Goal: Transaction & Acquisition: Download file/media

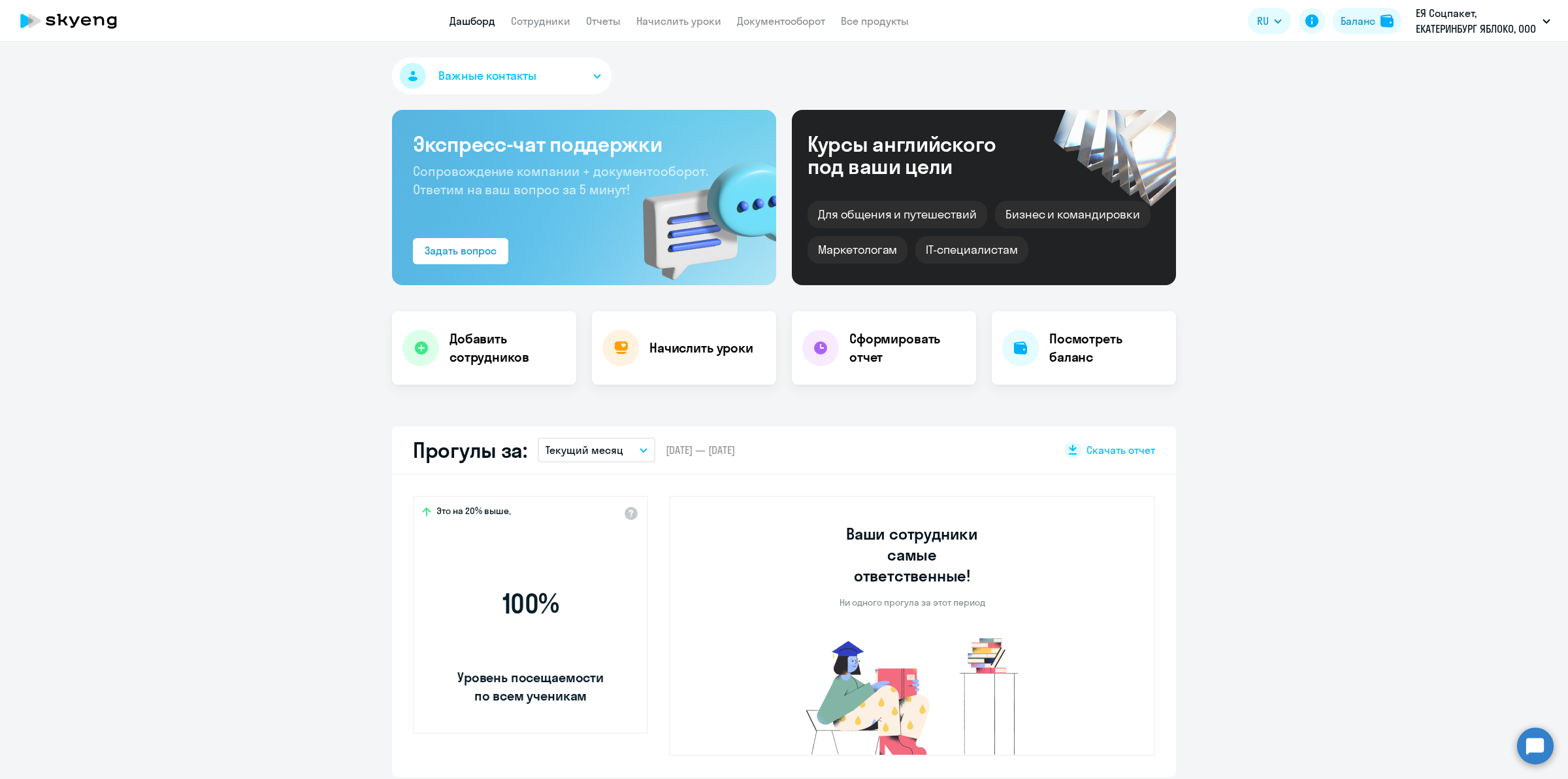
select select "30"
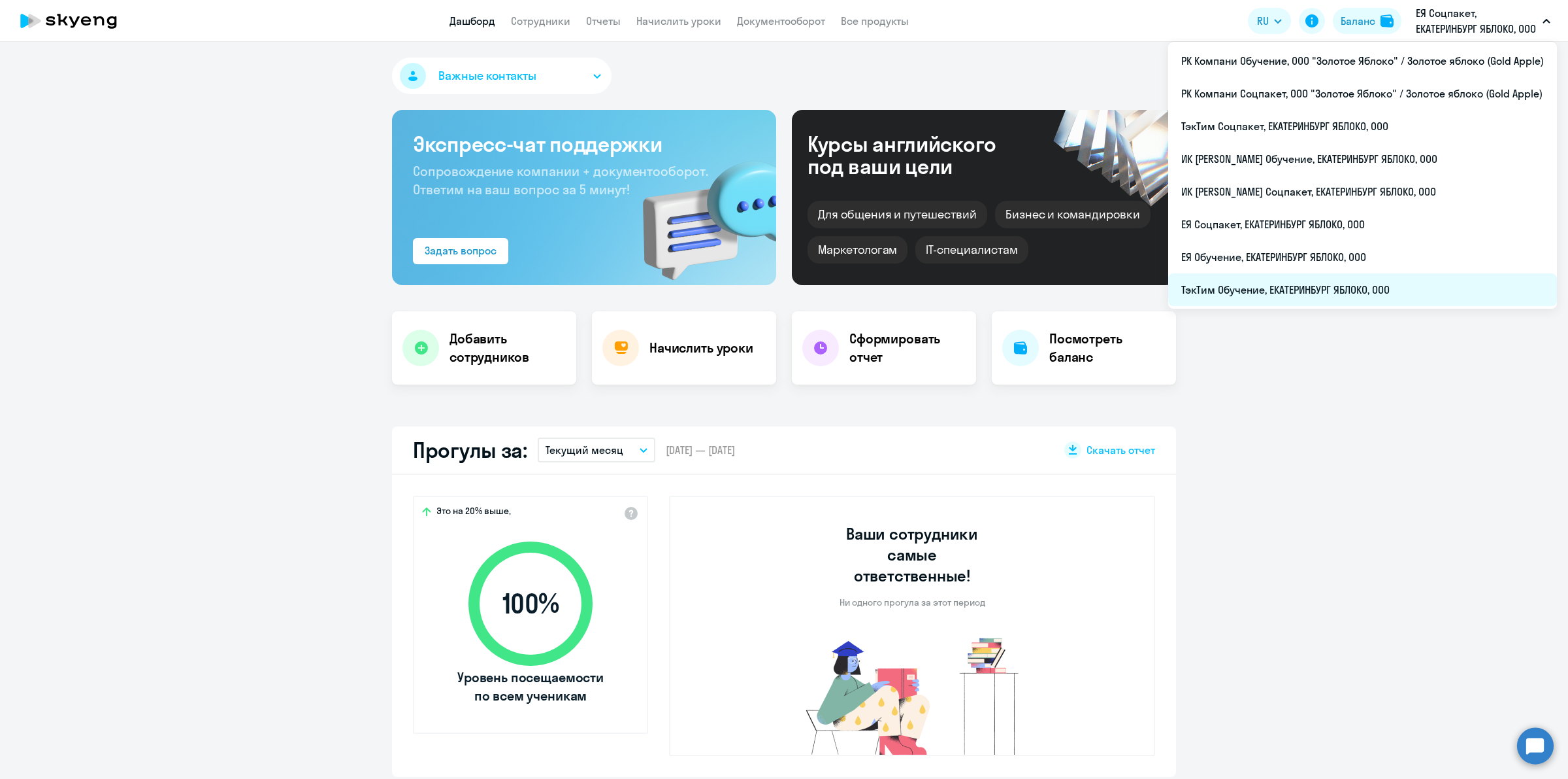
click at [1366, 299] on li "ТэкТим Обучение, ЕКАТЕРИНБУРГ ЯБЛОКО, ООО" at bounding box center [1362, 289] width 389 height 33
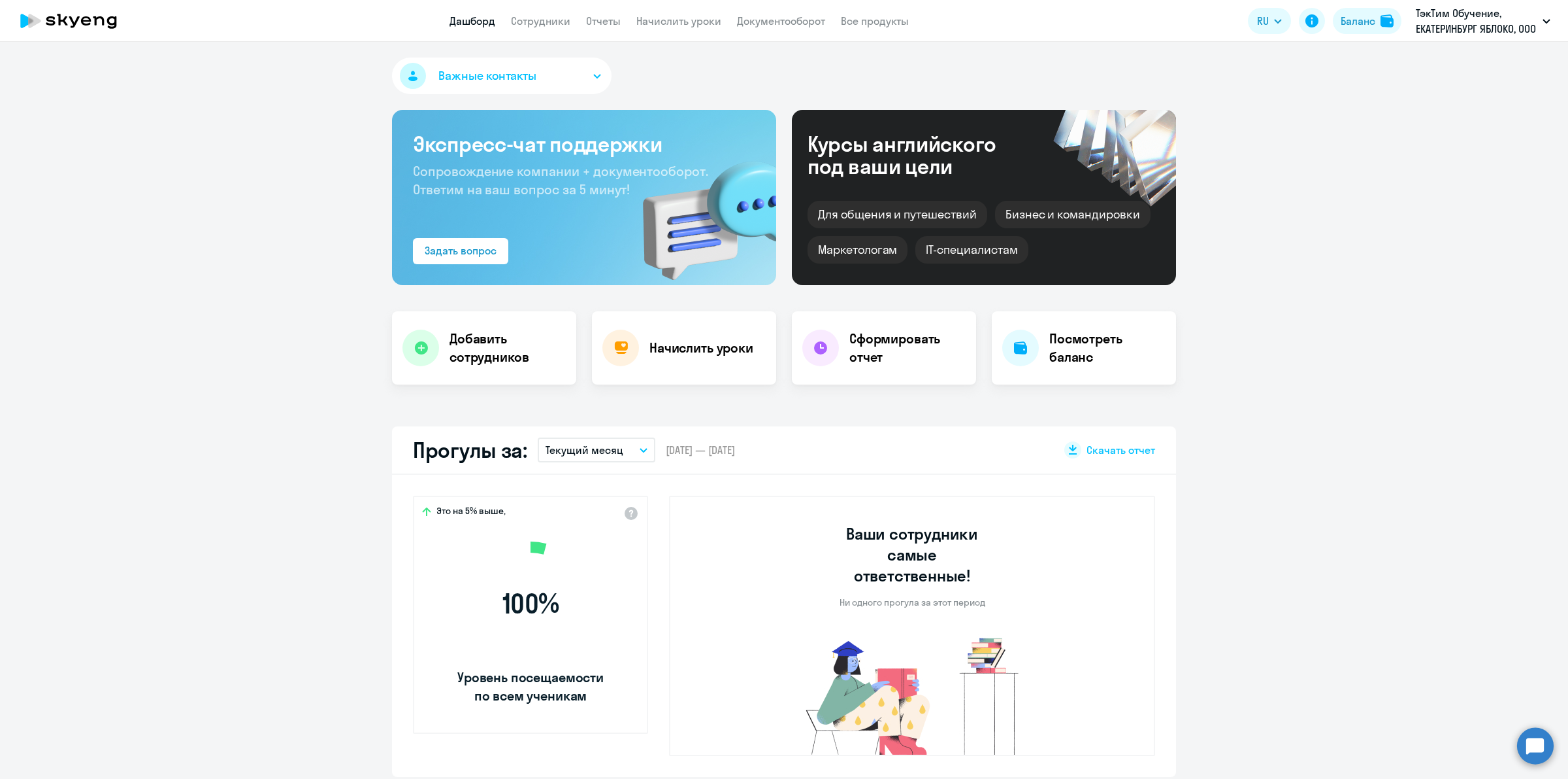
scroll to position [164, 0]
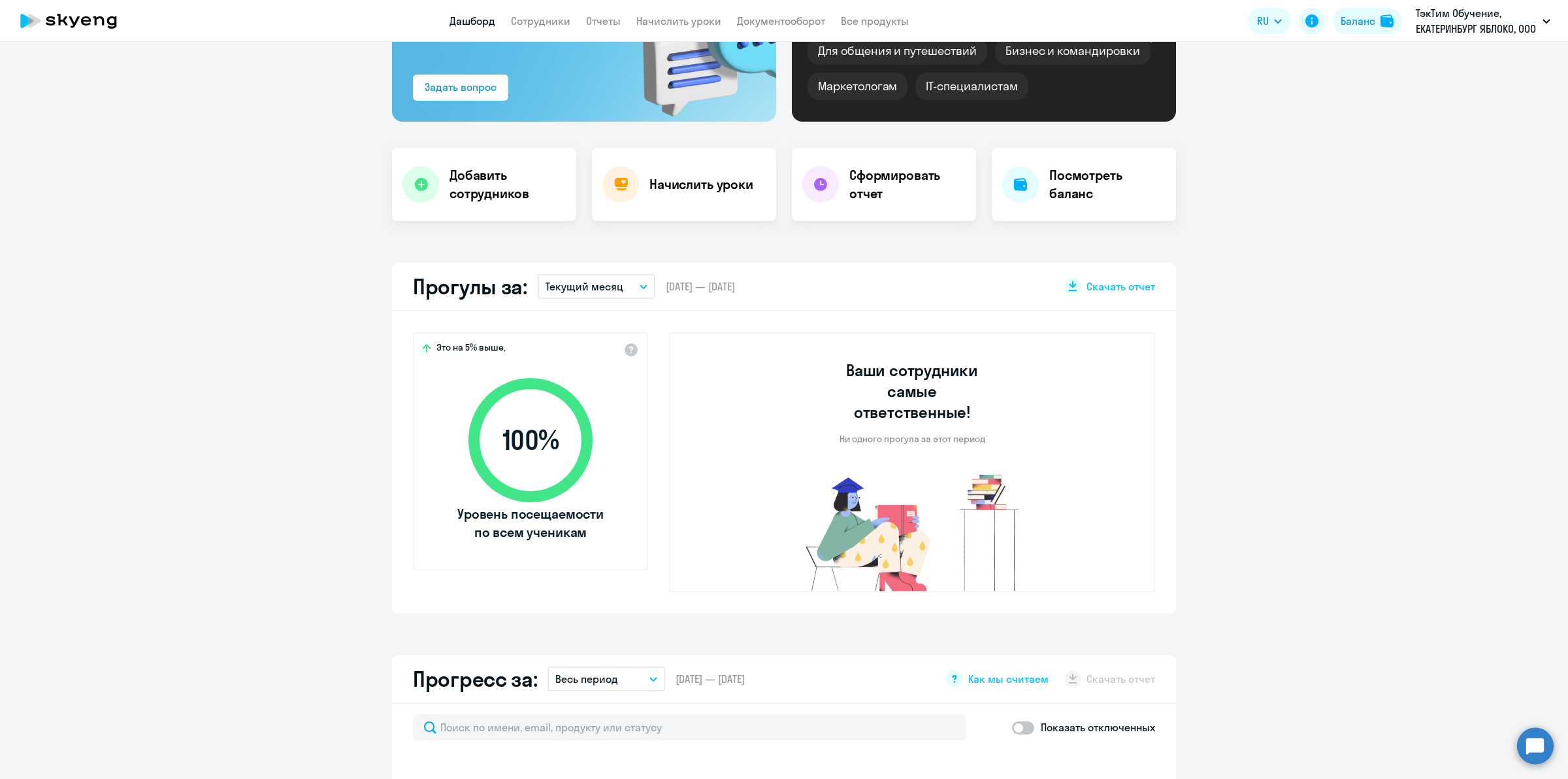
select select "30"
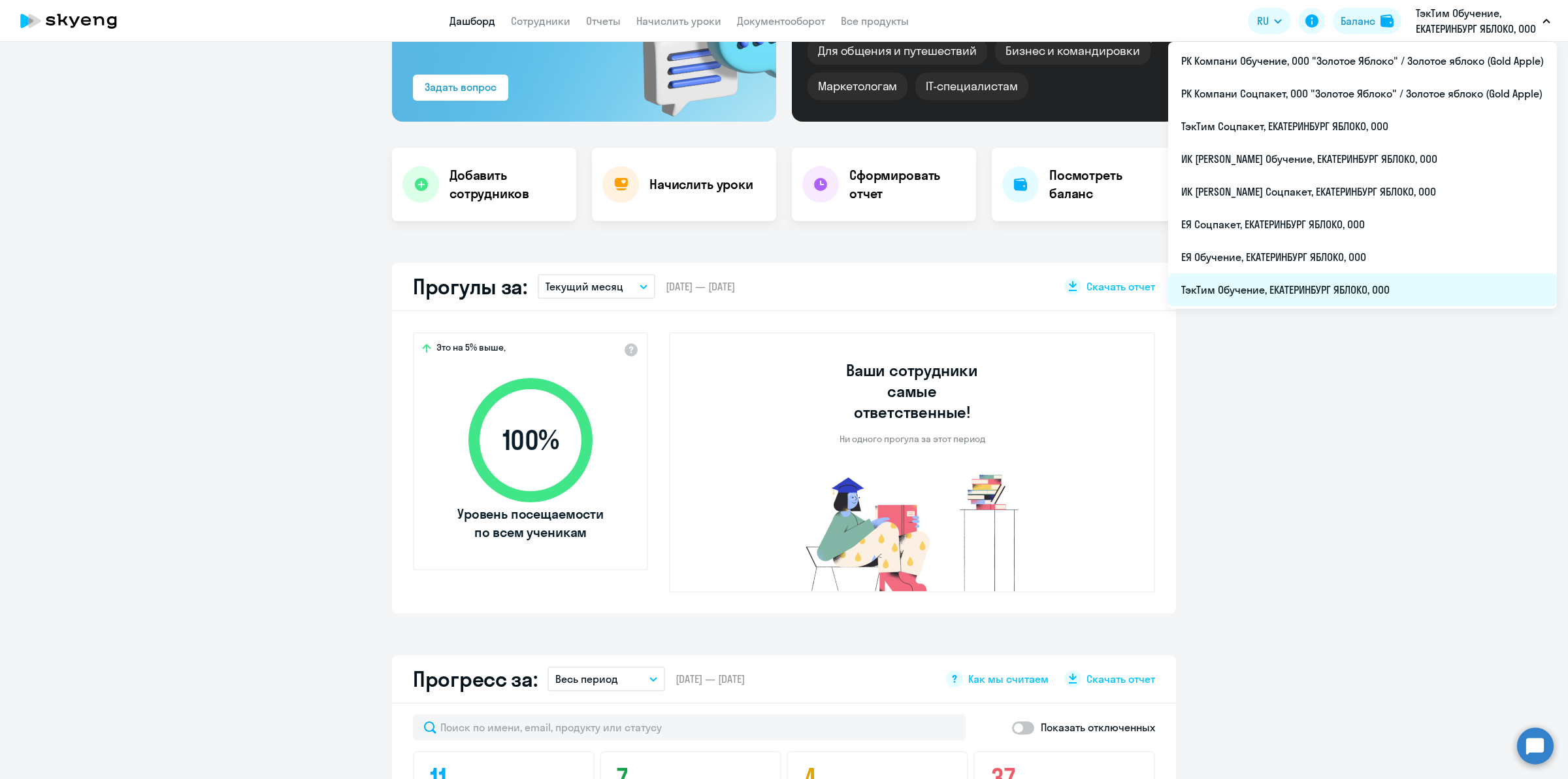
click at [1397, 279] on li "ТэкТим Обучение, ЕКАТЕРИНБУРГ ЯБЛОКО, ООО" at bounding box center [1362, 289] width 389 height 33
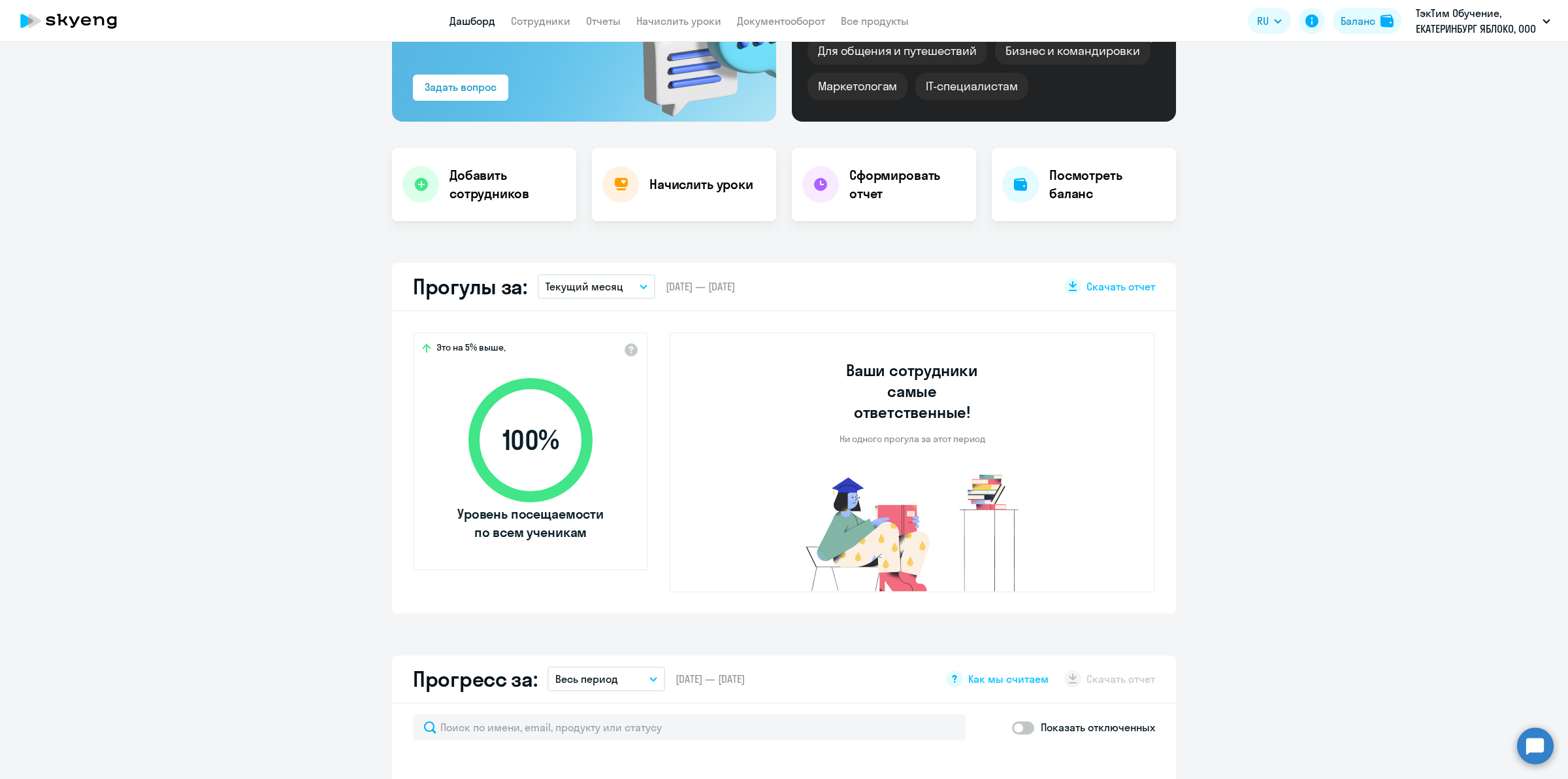
scroll to position [0, 0]
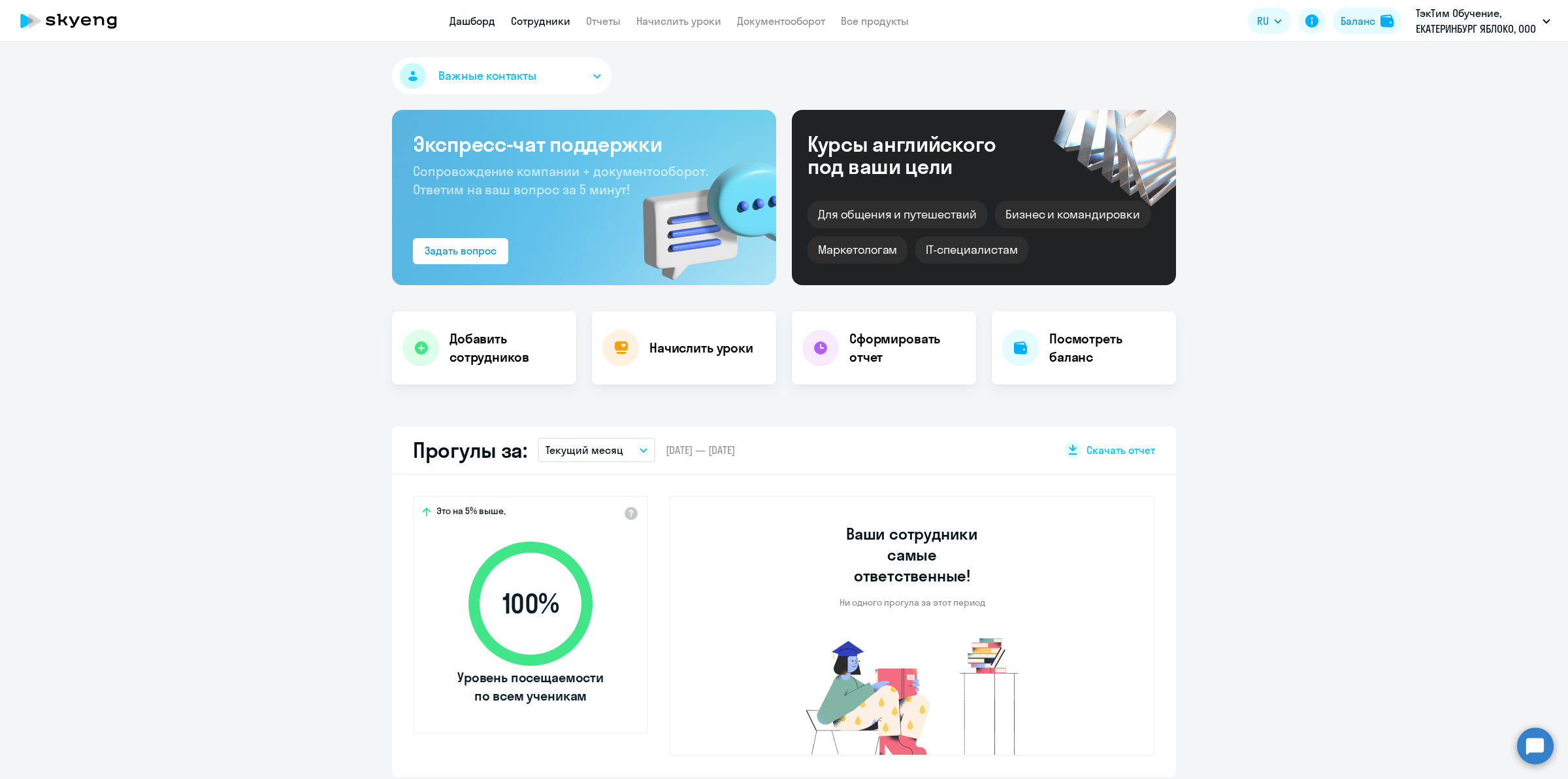
click at [528, 25] on link "Сотрудники" at bounding box center [540, 21] width 59 height 13
select select "30"
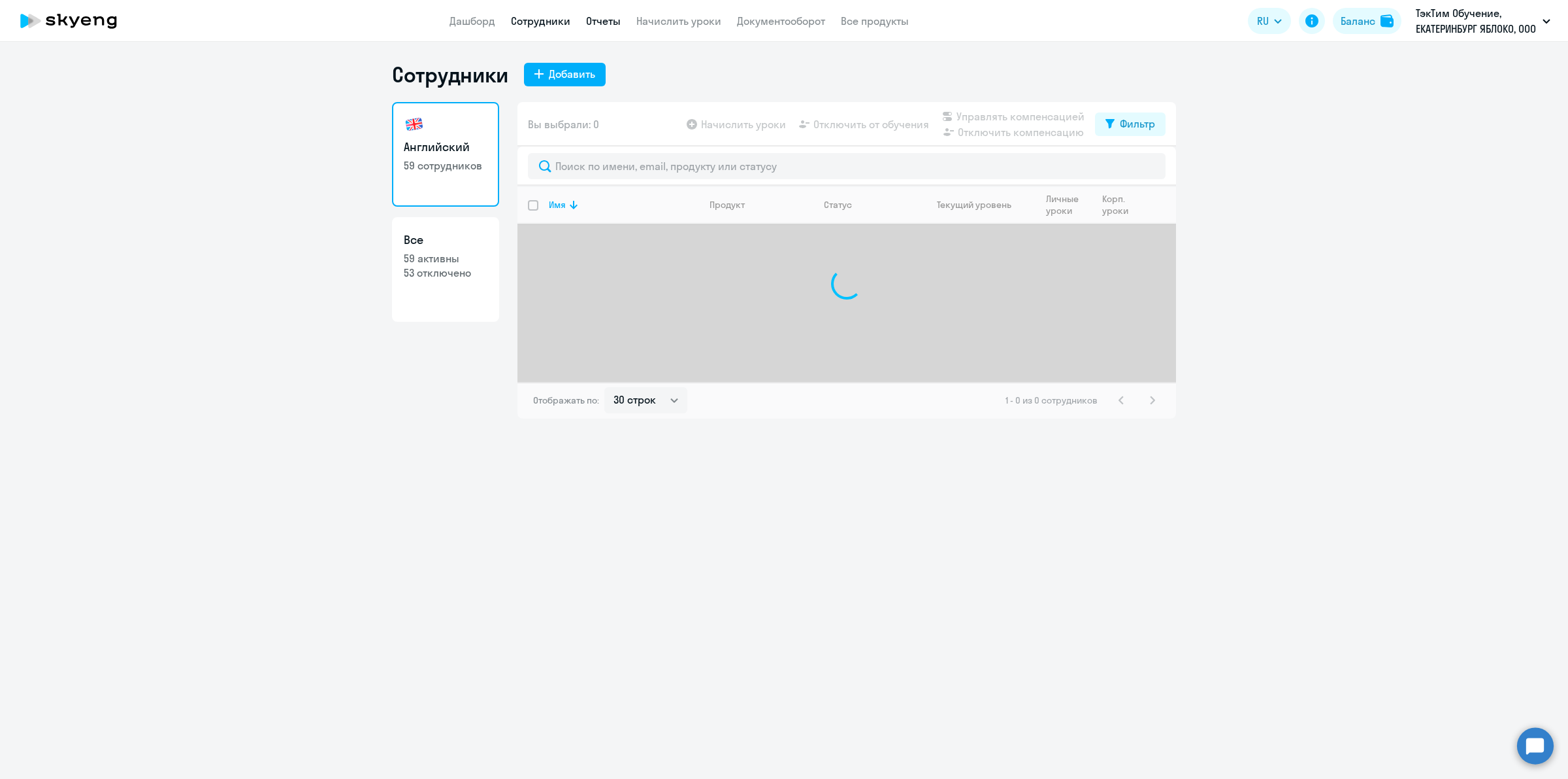
click at [587, 21] on link "Отчеты" at bounding box center [603, 21] width 34 height 13
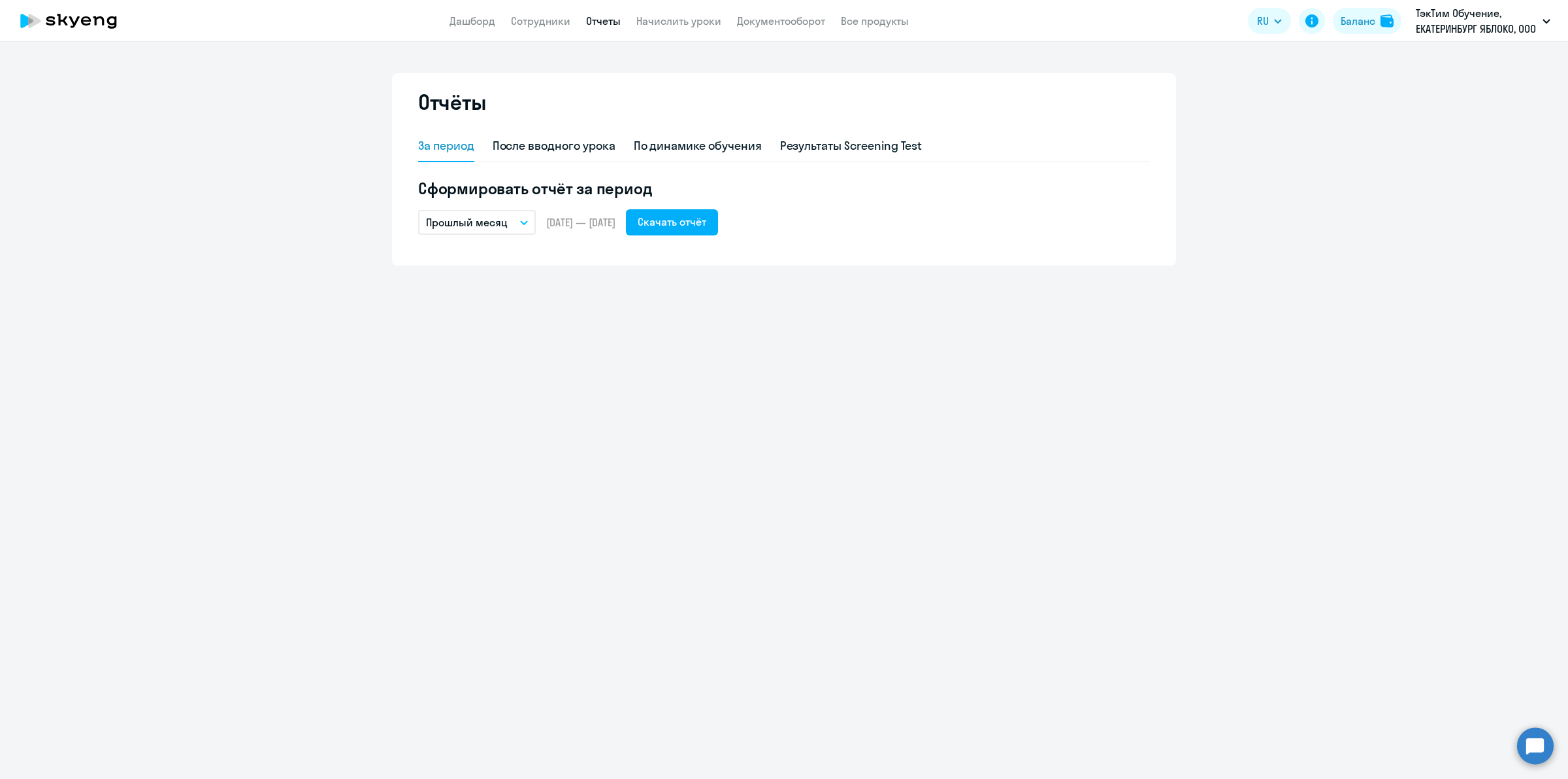
click at [509, 221] on button "Прошлый месяц" at bounding box center [476, 222] width 117 height 25
click at [504, 266] on li "Текущий месяц" at bounding box center [487, 258] width 138 height 33
click at [706, 216] on div "Скачать отчёт" at bounding box center [672, 221] width 69 height 15
